Goal: Find specific page/section: Find specific page/section

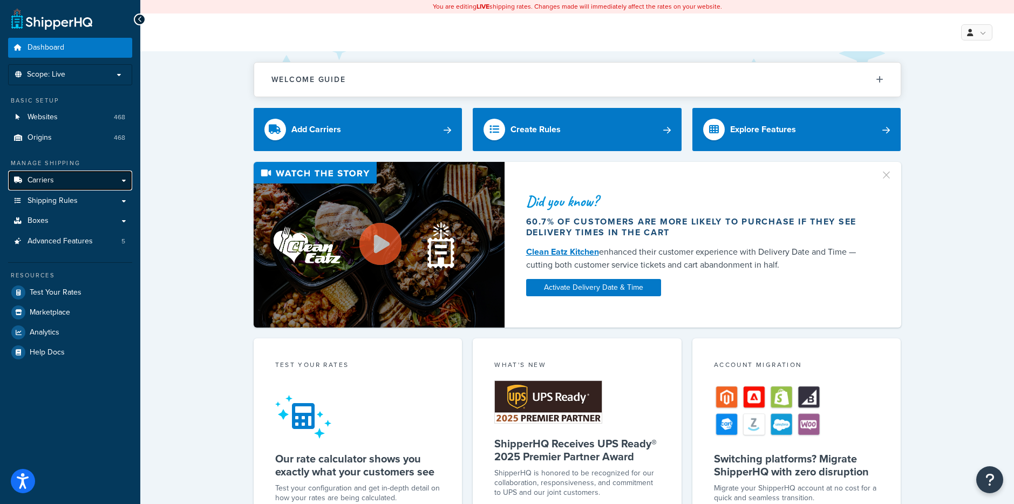
click at [55, 178] on link "Carriers" at bounding box center [70, 180] width 124 height 20
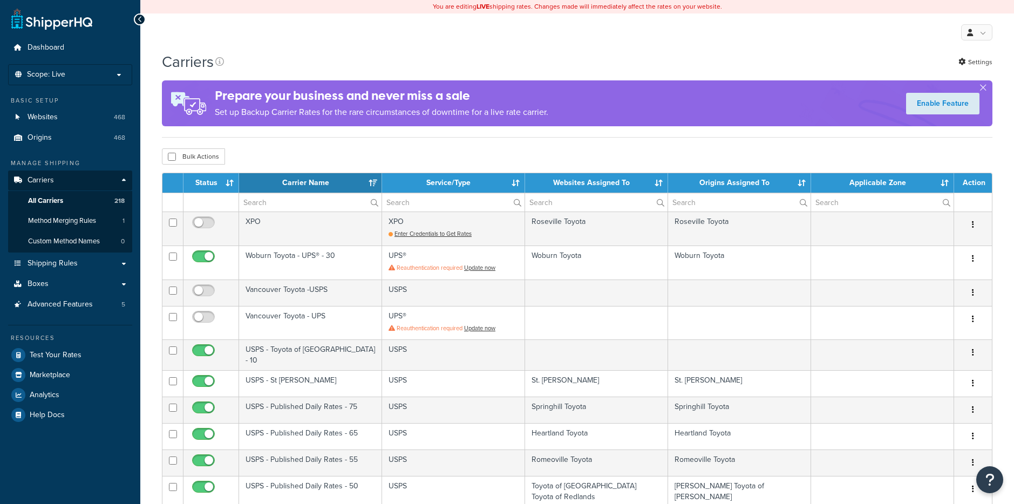
select select "15"
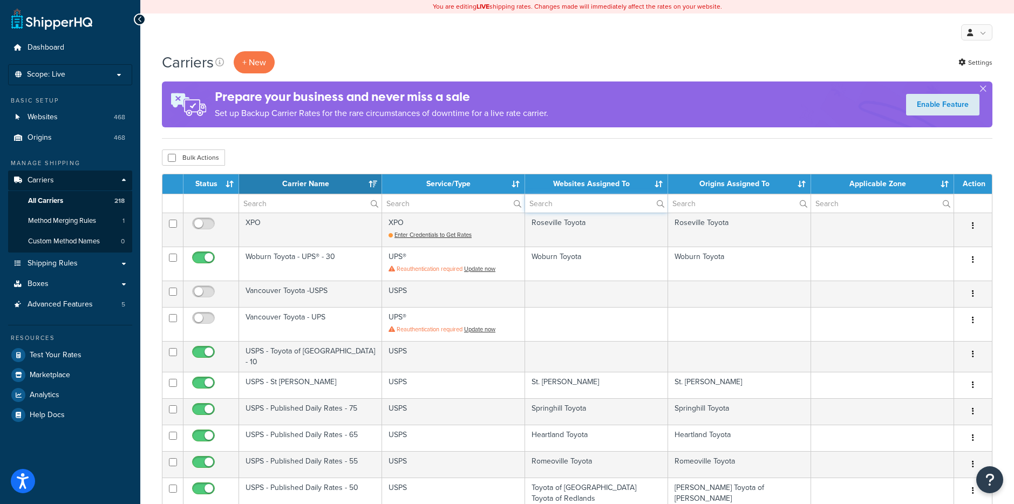
click at [580, 202] on input "text" at bounding box center [596, 203] width 142 height 18
paste input "Faulkner Toyota Harrisburg"
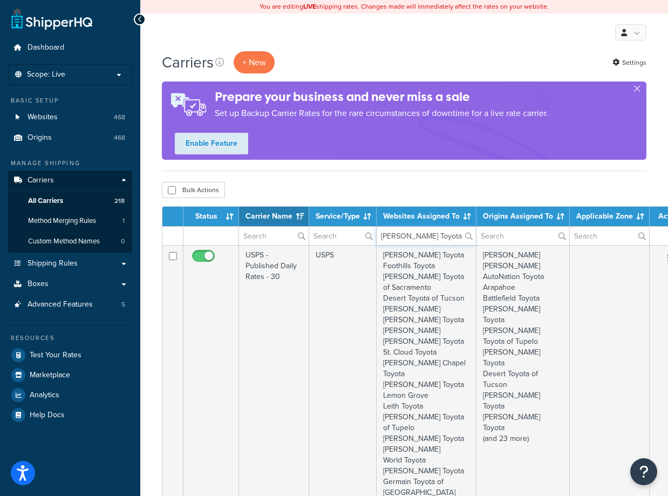
click at [409, 231] on input "Faulkner Toyota" at bounding box center [426, 236] width 99 height 18
paste input "Nucar Toyota of Norwood"
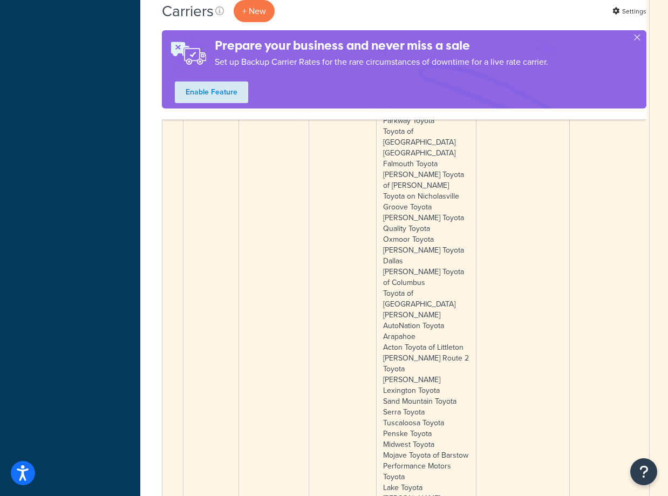
scroll to position [1127, 0]
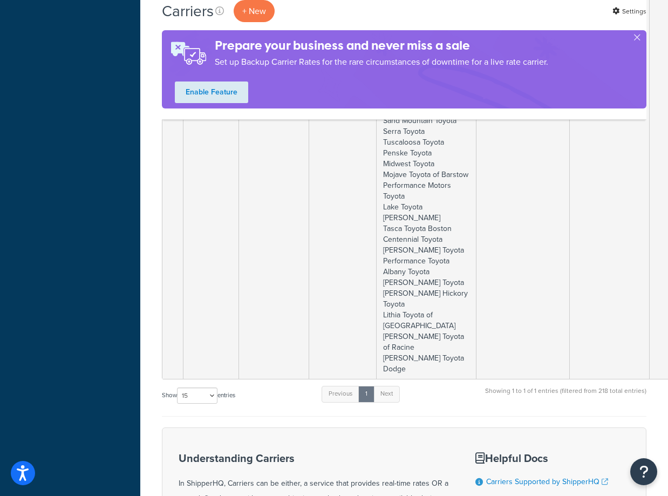
type input "Nucar Toyota of Norwood"
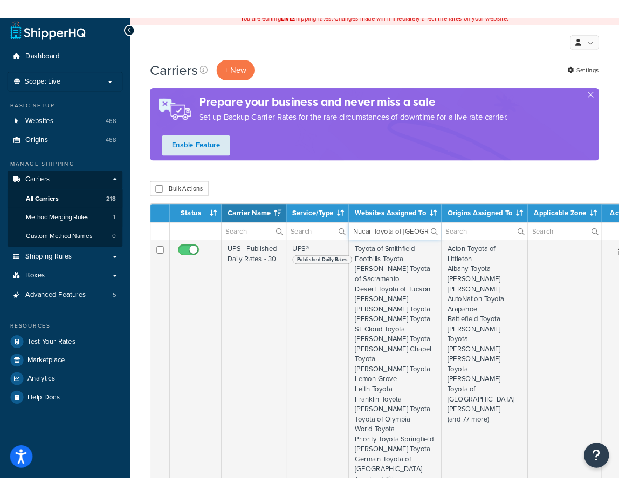
scroll to position [0, 0]
